Goal: Transaction & Acquisition: Purchase product/service

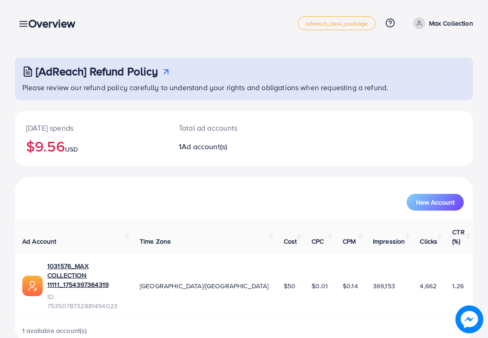
click at [21, 22] on div "Overview" at bounding box center [55, 23] width 69 height 13
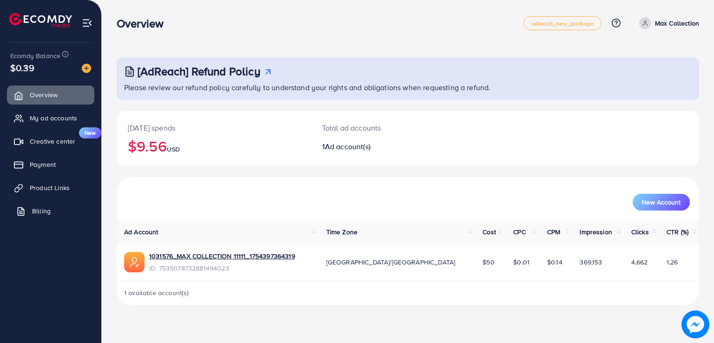
click at [26, 212] on link "Billing" at bounding box center [50, 211] width 87 height 19
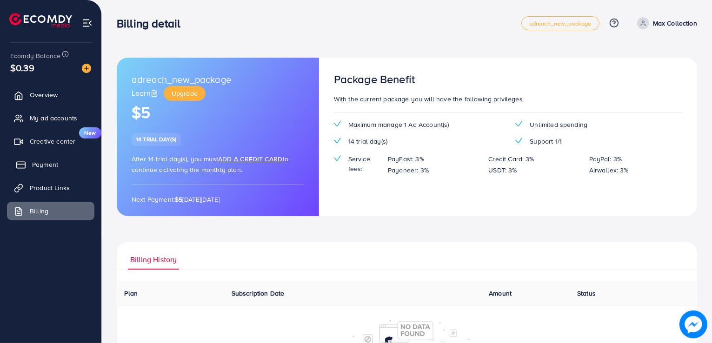
click at [66, 166] on link "Payment" at bounding box center [50, 164] width 87 height 19
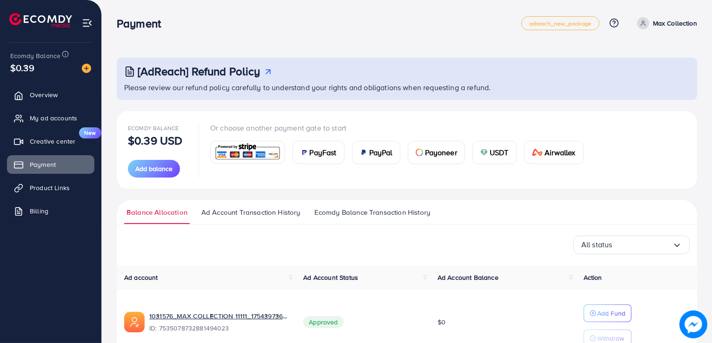
click at [323, 154] on span "PayFast" at bounding box center [323, 152] width 27 height 11
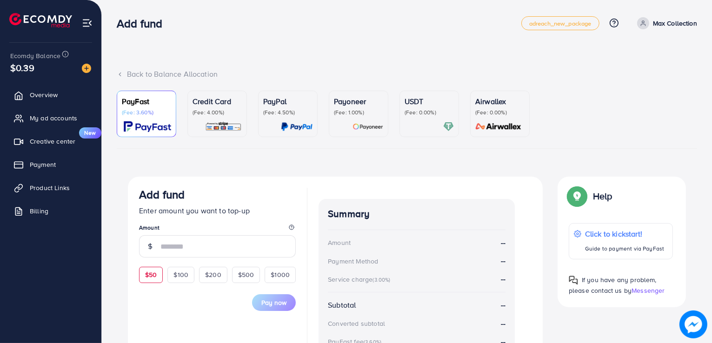
click at [153, 277] on span "$50" at bounding box center [151, 274] width 12 height 9
type input "**"
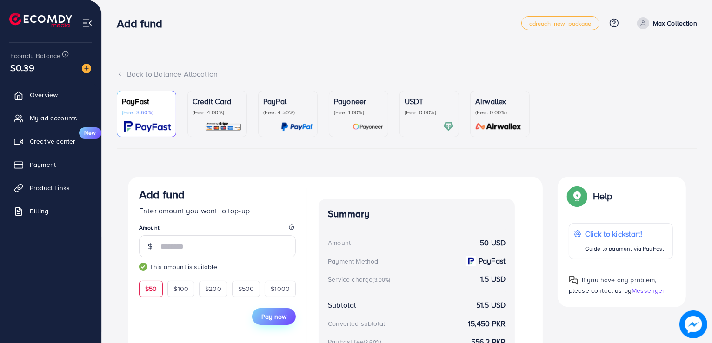
click at [272, 316] on span "Pay now" at bounding box center [273, 316] width 25 height 9
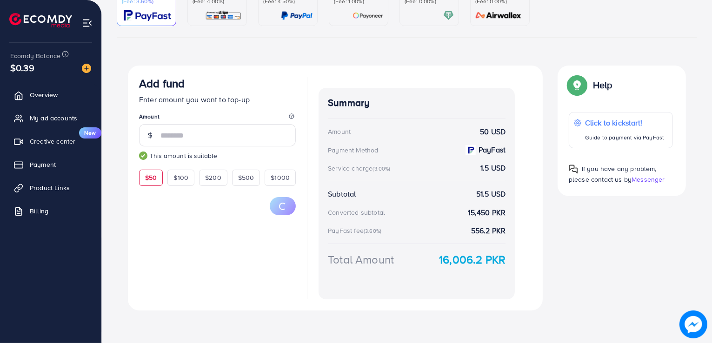
scroll to position [112, 0]
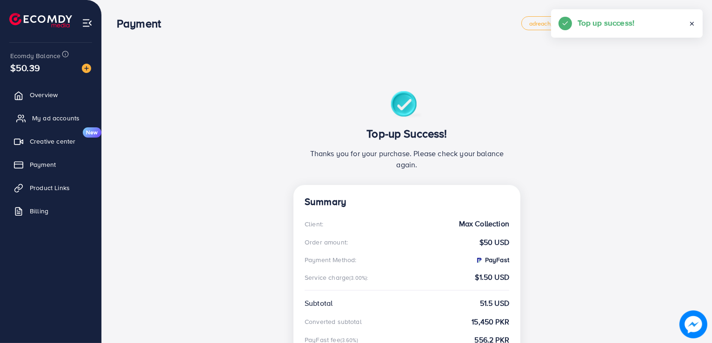
click at [65, 118] on span "My ad accounts" at bounding box center [55, 117] width 47 height 9
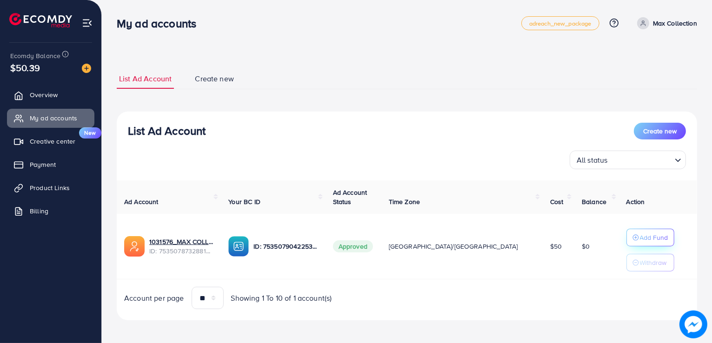
click at [639, 232] on p "Add Fund" at bounding box center [653, 237] width 28 height 11
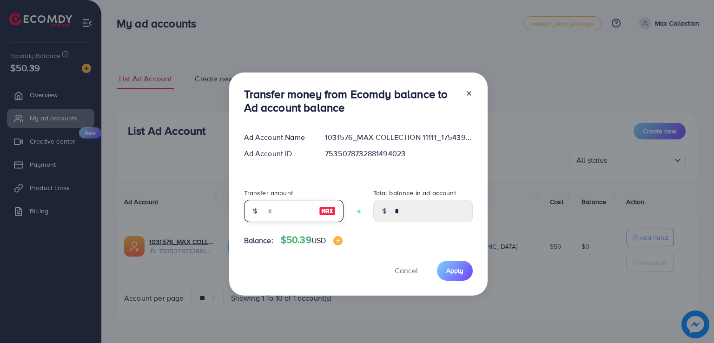
click at [268, 208] on input "number" at bounding box center [288, 211] width 46 height 22
type input "*"
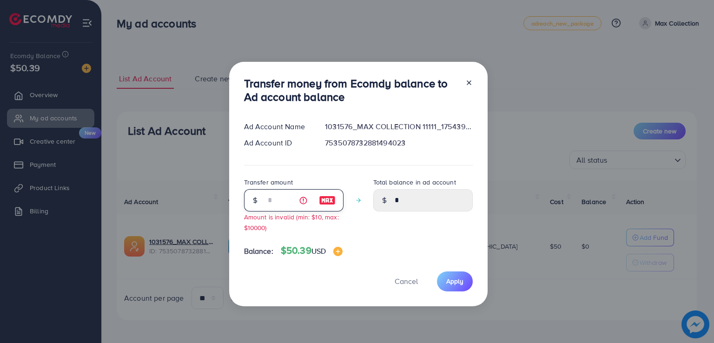
type input "****"
type input "**"
type input "*****"
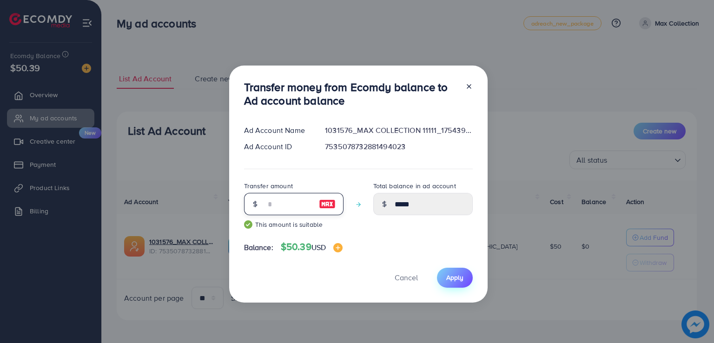
type input "**"
click at [450, 278] on span "Apply" at bounding box center [454, 277] width 17 height 9
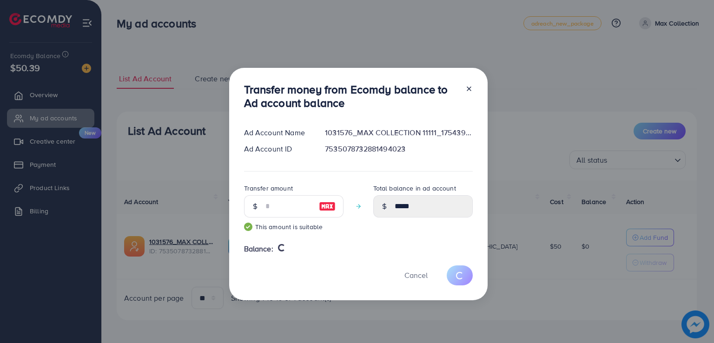
type input "*"
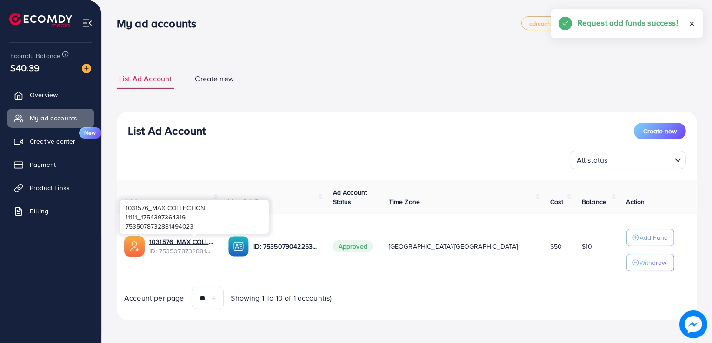
click at [210, 246] on span "ID: 7535078732881494023" at bounding box center [181, 250] width 64 height 9
click at [209, 238] on link "1031576_MAX COLLECTION 11111_1754397364319" at bounding box center [181, 241] width 64 height 9
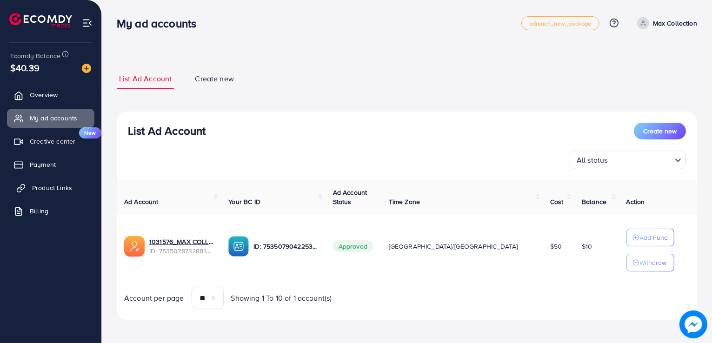
click at [59, 185] on span "Product Links" at bounding box center [52, 187] width 40 height 9
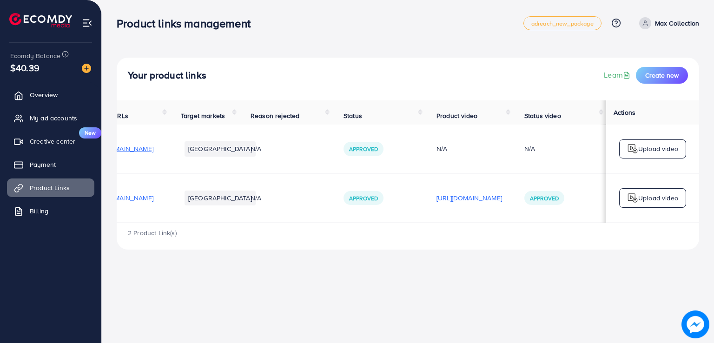
scroll to position [0, 154]
drag, startPoint x: 318, startPoint y: 176, endPoint x: 467, endPoint y: 167, distance: 149.0
click at [453, 196] on p "[URL][DOMAIN_NAME]" at bounding box center [469, 197] width 66 height 11
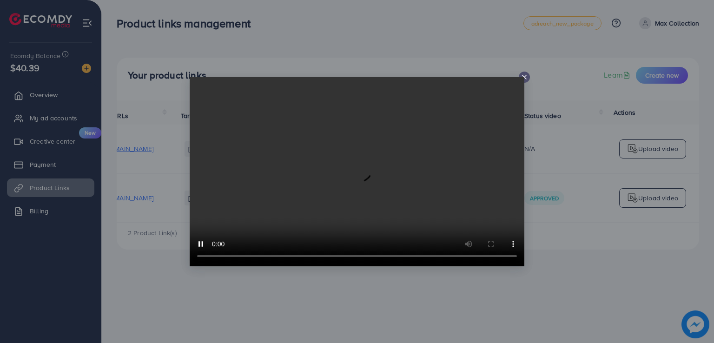
drag, startPoint x: 524, startPoint y: 75, endPoint x: 521, endPoint y: 81, distance: 6.9
click at [524, 75] on icon at bounding box center [524, 76] width 7 height 7
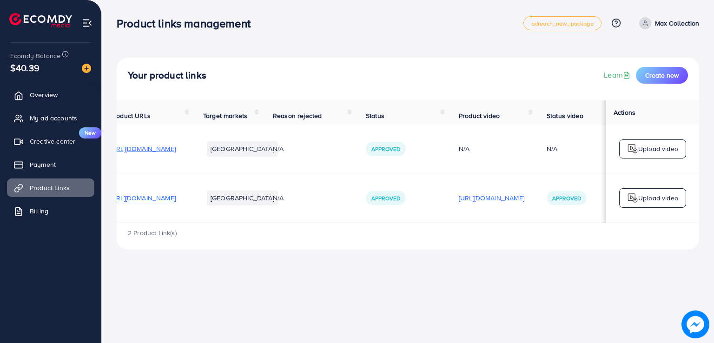
scroll to position [0, 0]
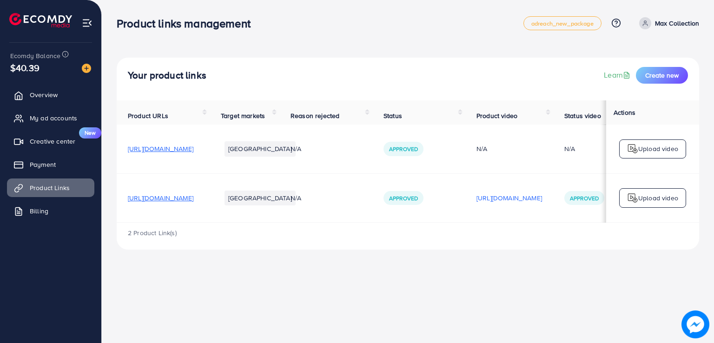
drag, startPoint x: 456, startPoint y: 143, endPoint x: 292, endPoint y: 170, distance: 166.6
click at [193, 196] on span "[URL][DOMAIN_NAME]" at bounding box center [161, 197] width 66 height 9
